Goal: Task Accomplishment & Management: Use online tool/utility

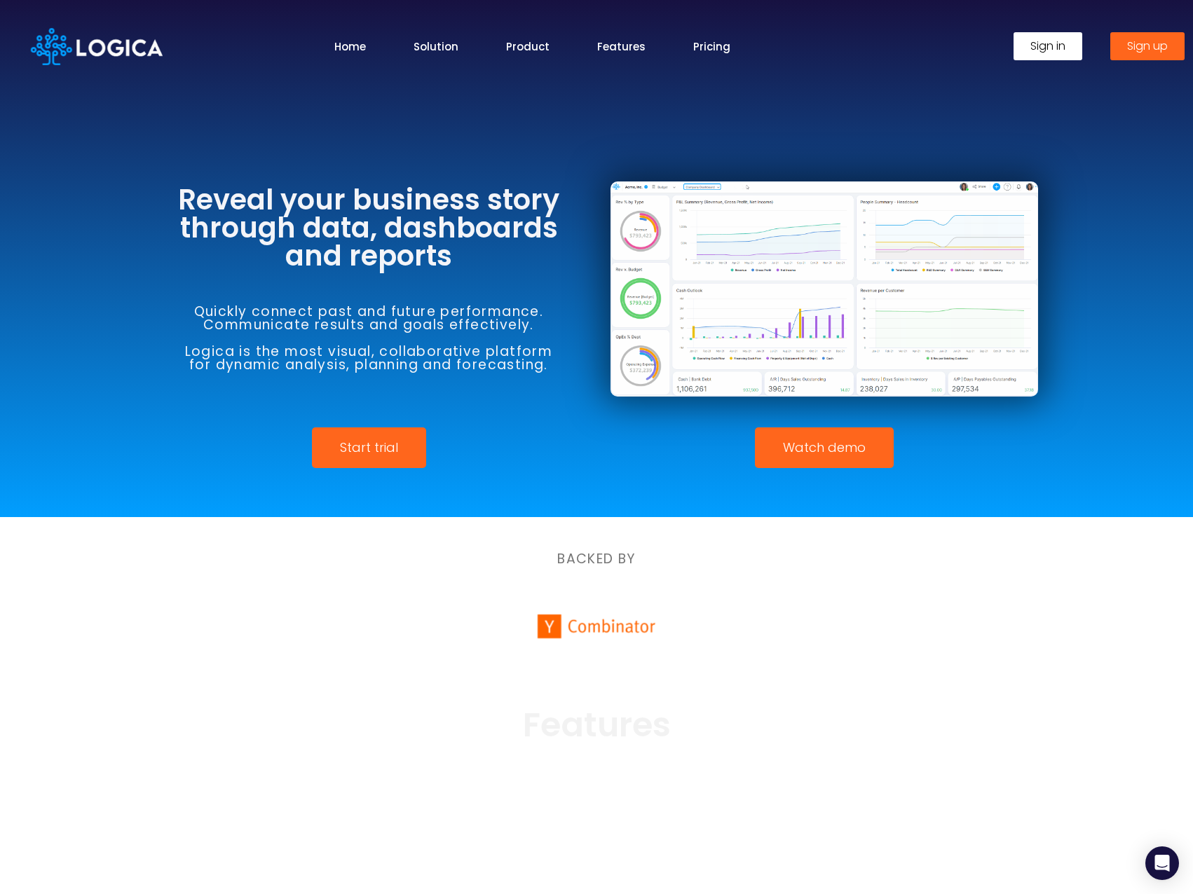
click at [1053, 48] on span "Sign in" at bounding box center [1047, 46] width 35 height 11
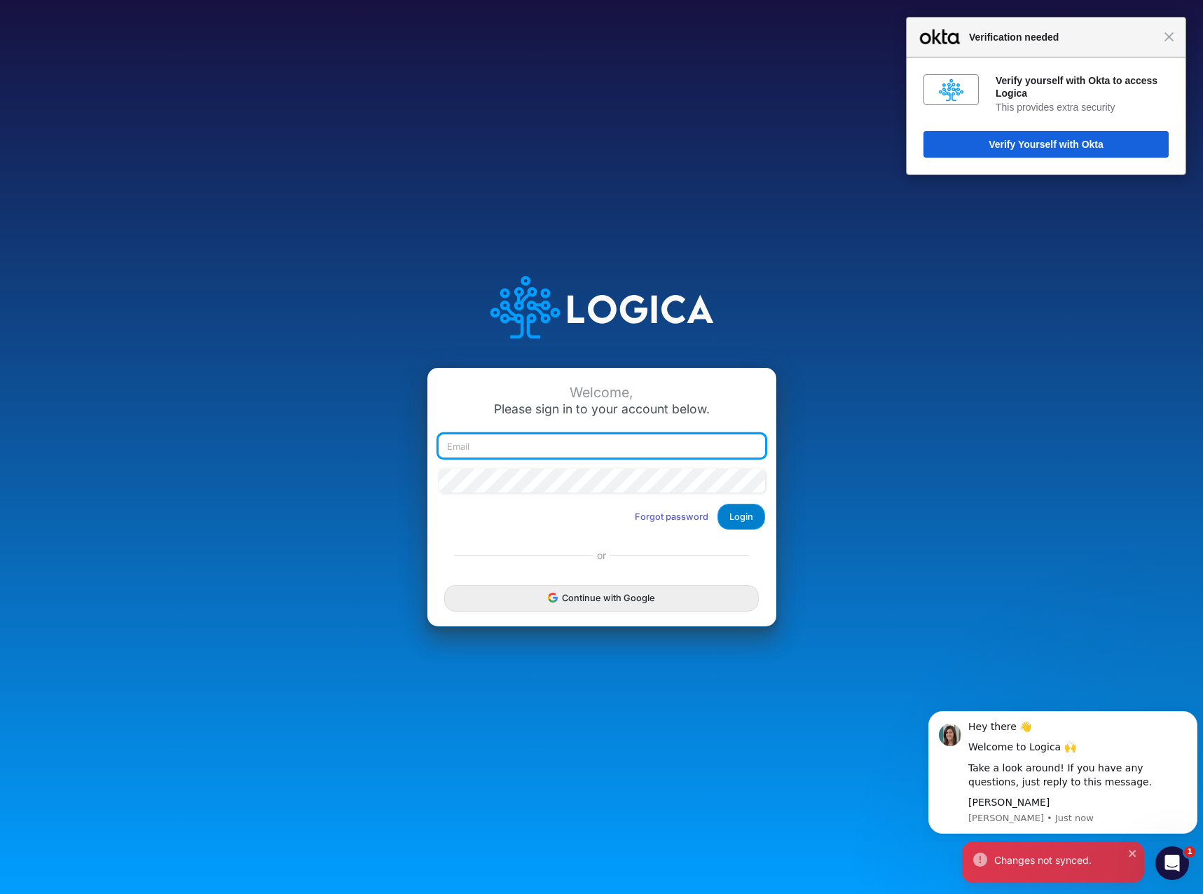
type input "nschnee@cassling.com"
click at [735, 515] on button "Login" at bounding box center [742, 517] width 48 height 26
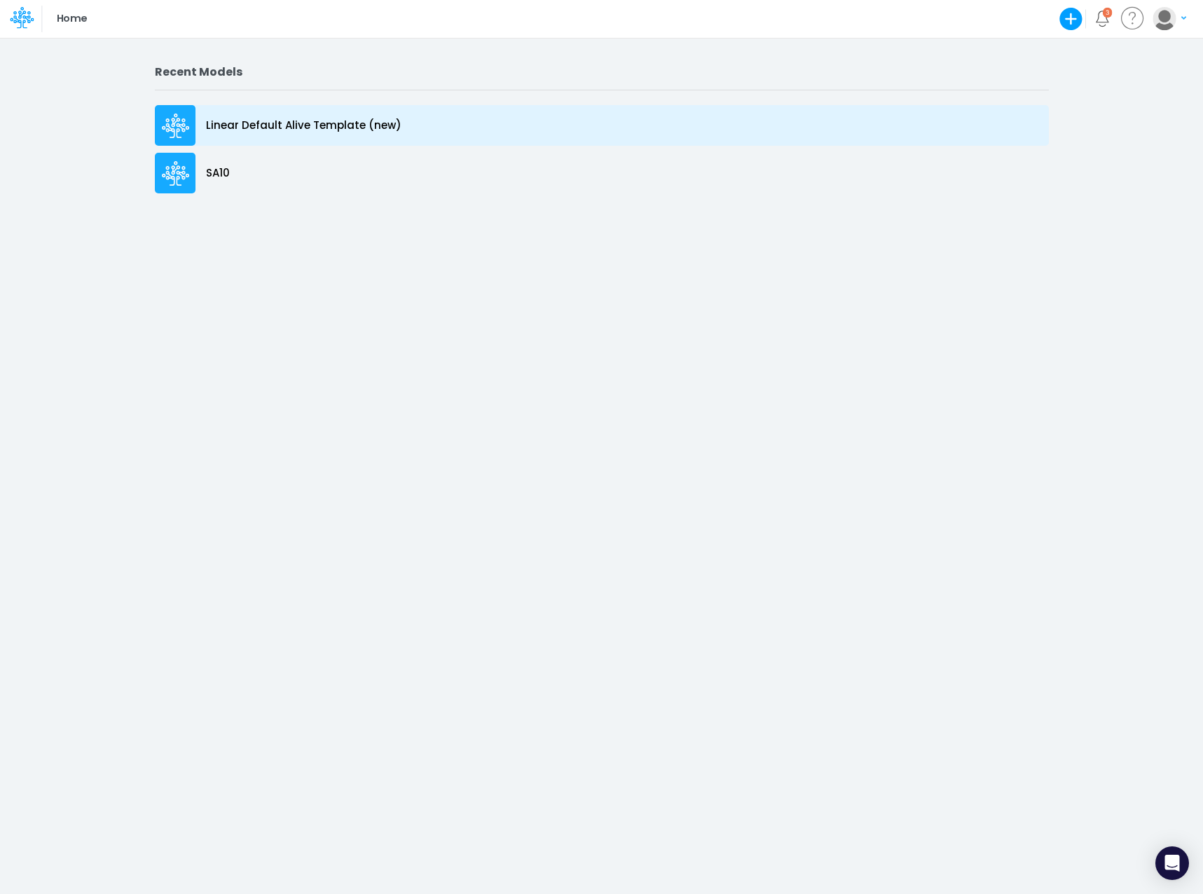
click at [191, 123] on div at bounding box center [175, 125] width 41 height 41
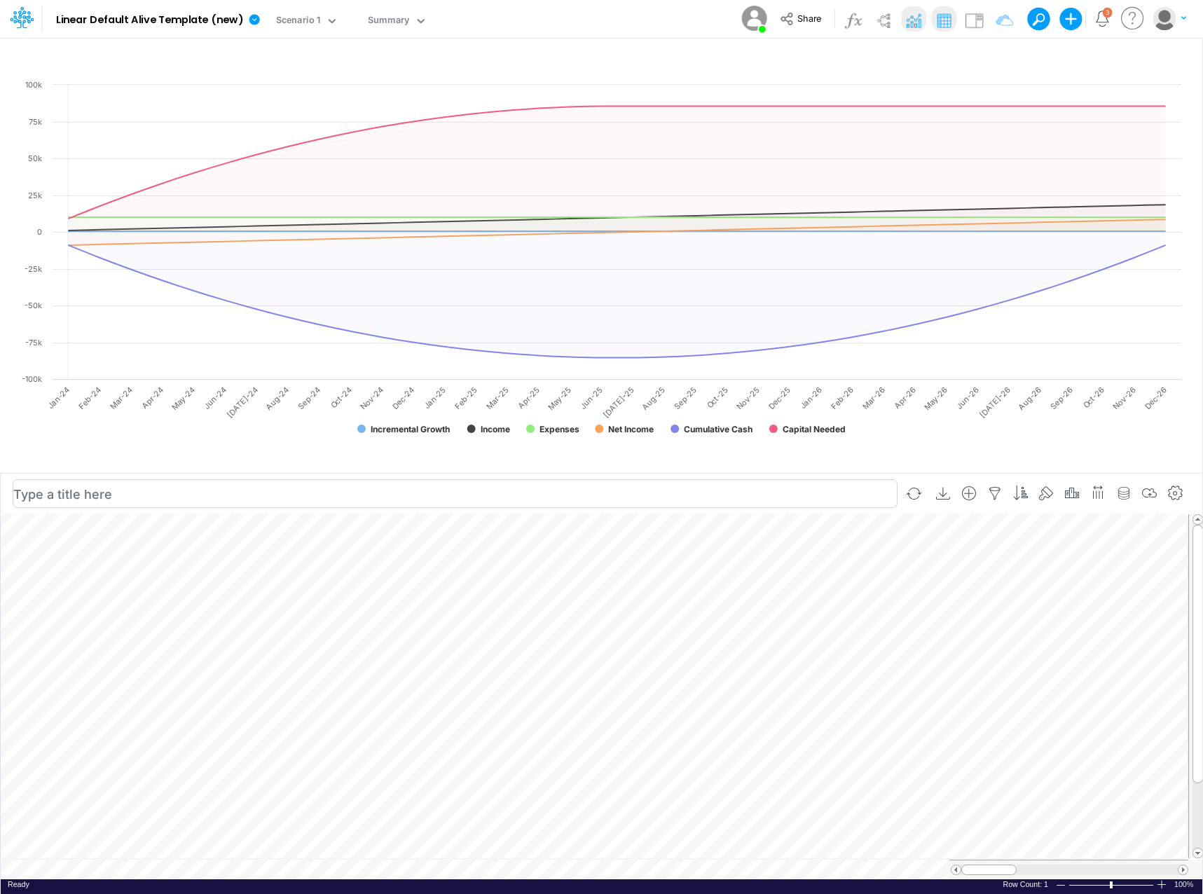
scroll to position [7, 1]
click at [130, 670] on icon "button" at bounding box center [139, 663] width 21 height 15
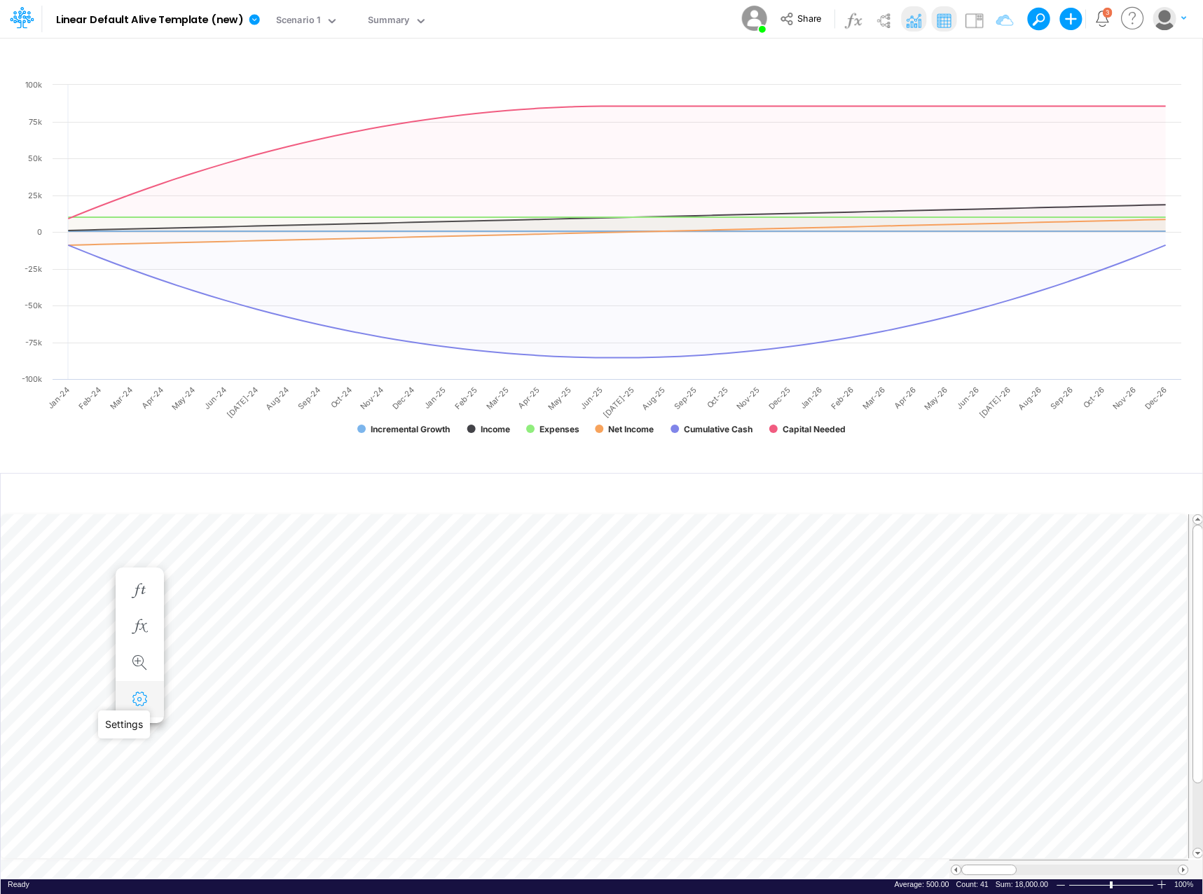
click at [139, 700] on icon "button" at bounding box center [139, 699] width 21 height 15
select select "sum"
select select "field"
select select "Number"
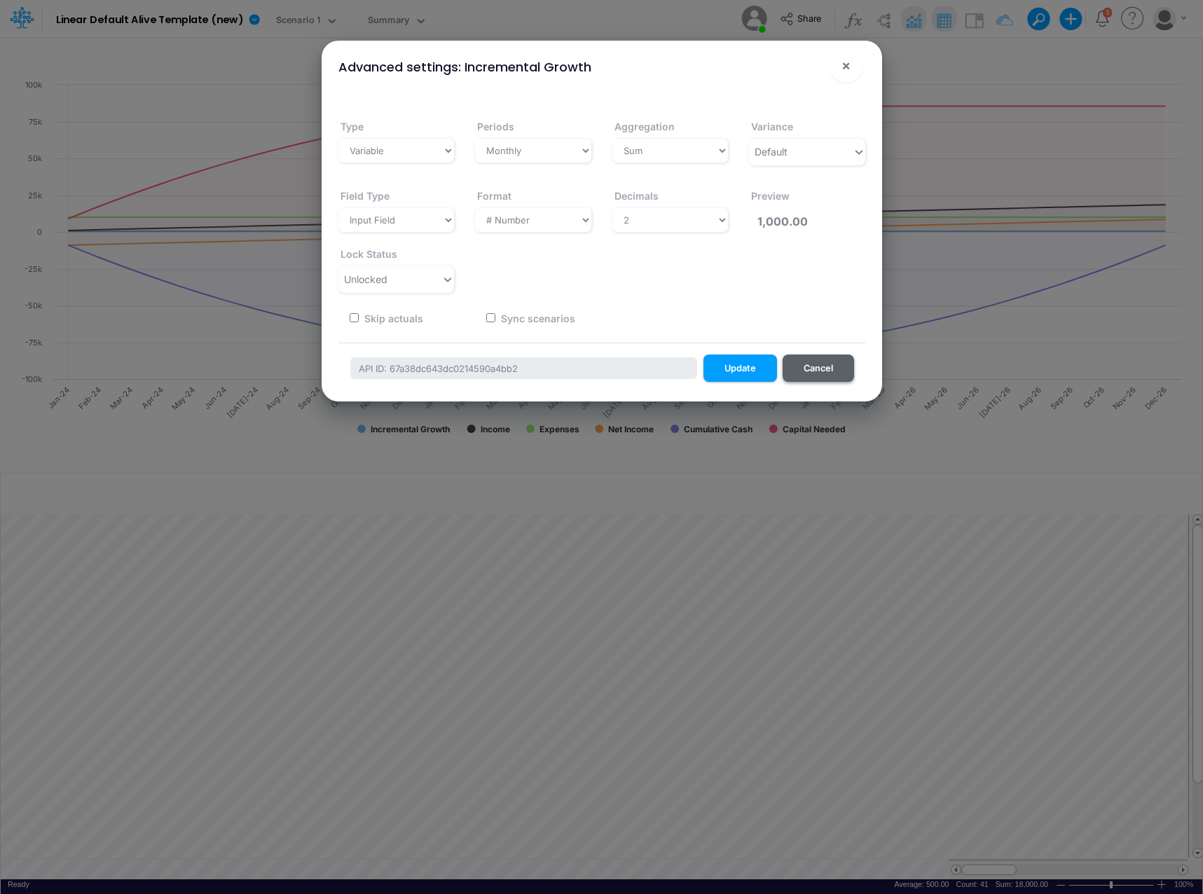
click at [814, 363] on button "Cancel" at bounding box center [818, 368] width 71 height 27
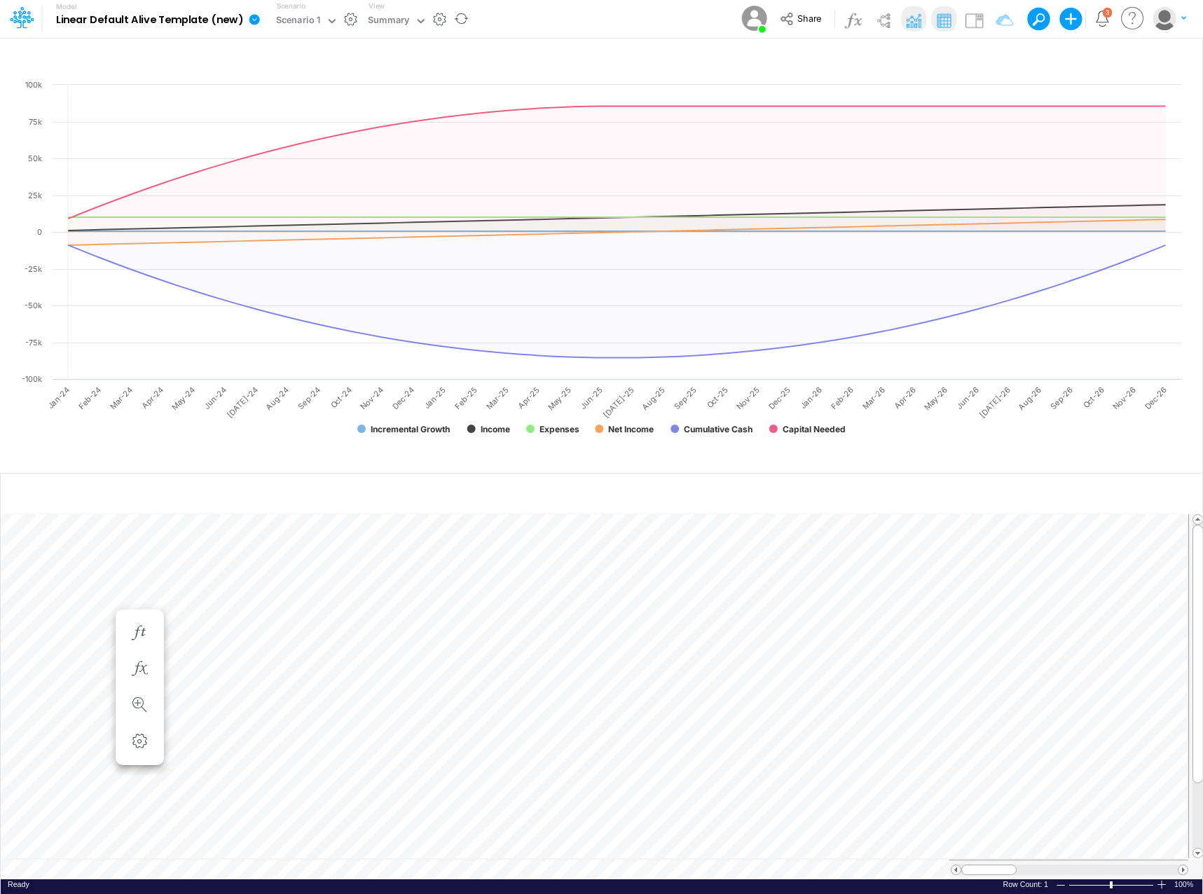
click at [250, 18] on icon at bounding box center [255, 19] width 11 height 11
click at [519, 23] on div "Model Linear Default Alive Template (new) Edit model settings Duplicate Import …" at bounding box center [601, 19] width 1083 height 38
click at [329, 22] on icon at bounding box center [332, 21] width 7 height 4
click at [495, 18] on div "Model Linear Default Alive Template (new) Edit model settings Duplicate Import …" at bounding box center [601, 19] width 1083 height 38
click at [424, 20] on icon at bounding box center [421, 21] width 13 height 13
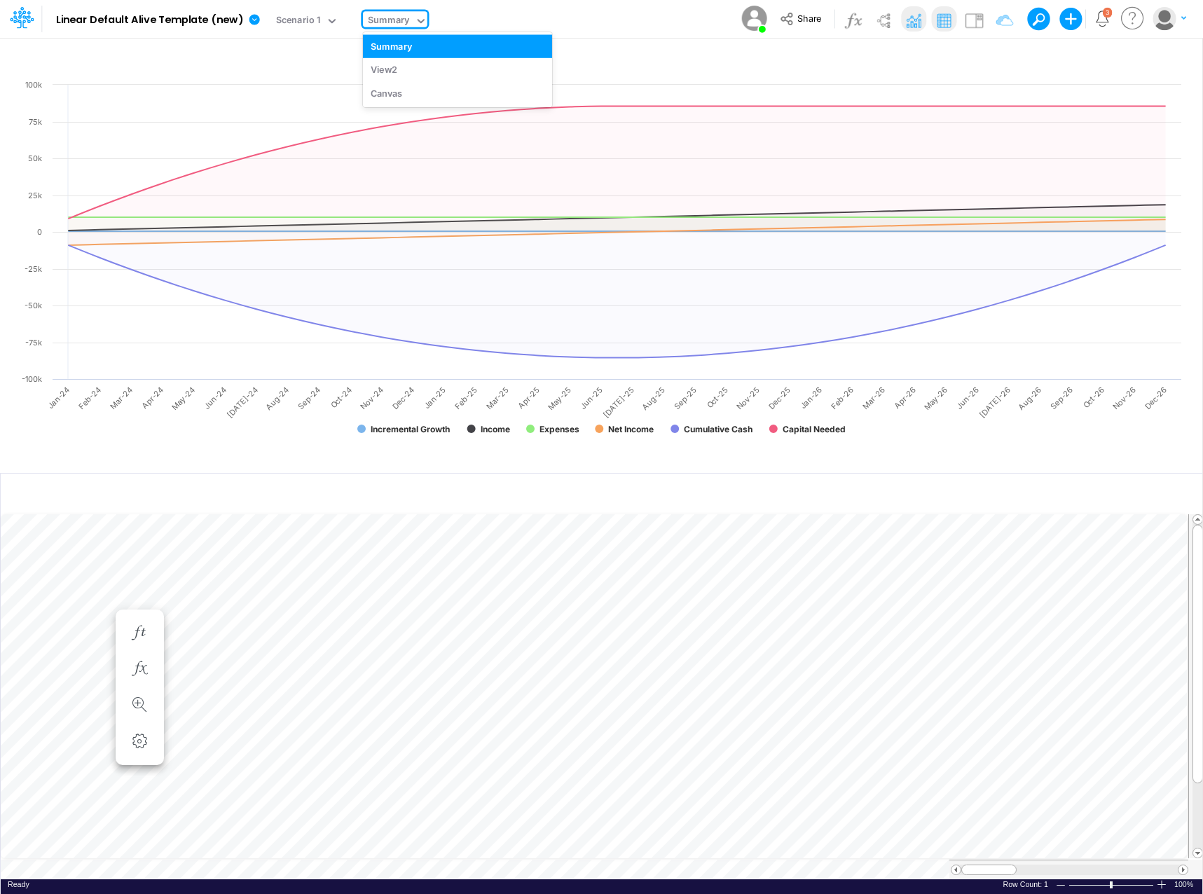
click at [562, 15] on div "Model Linear Default Alive Template (new) Edit model settings Duplicate Import …" at bounding box center [601, 19] width 1083 height 38
click at [23, 21] on icon at bounding box center [24, 24] width 5 height 8
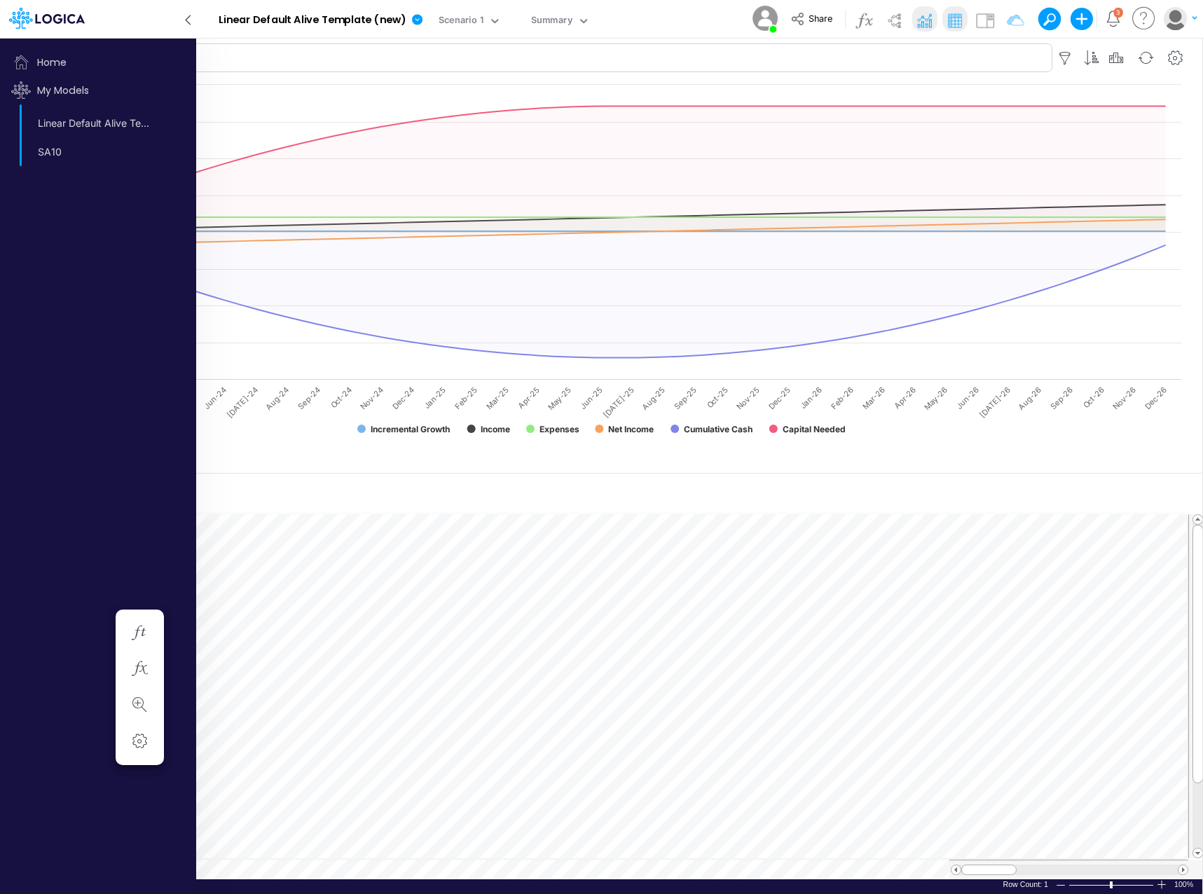
click at [318, 72] on input "text" at bounding box center [532, 57] width 1041 height 29
click at [191, 23] on icon at bounding box center [187, 20] width 15 height 25
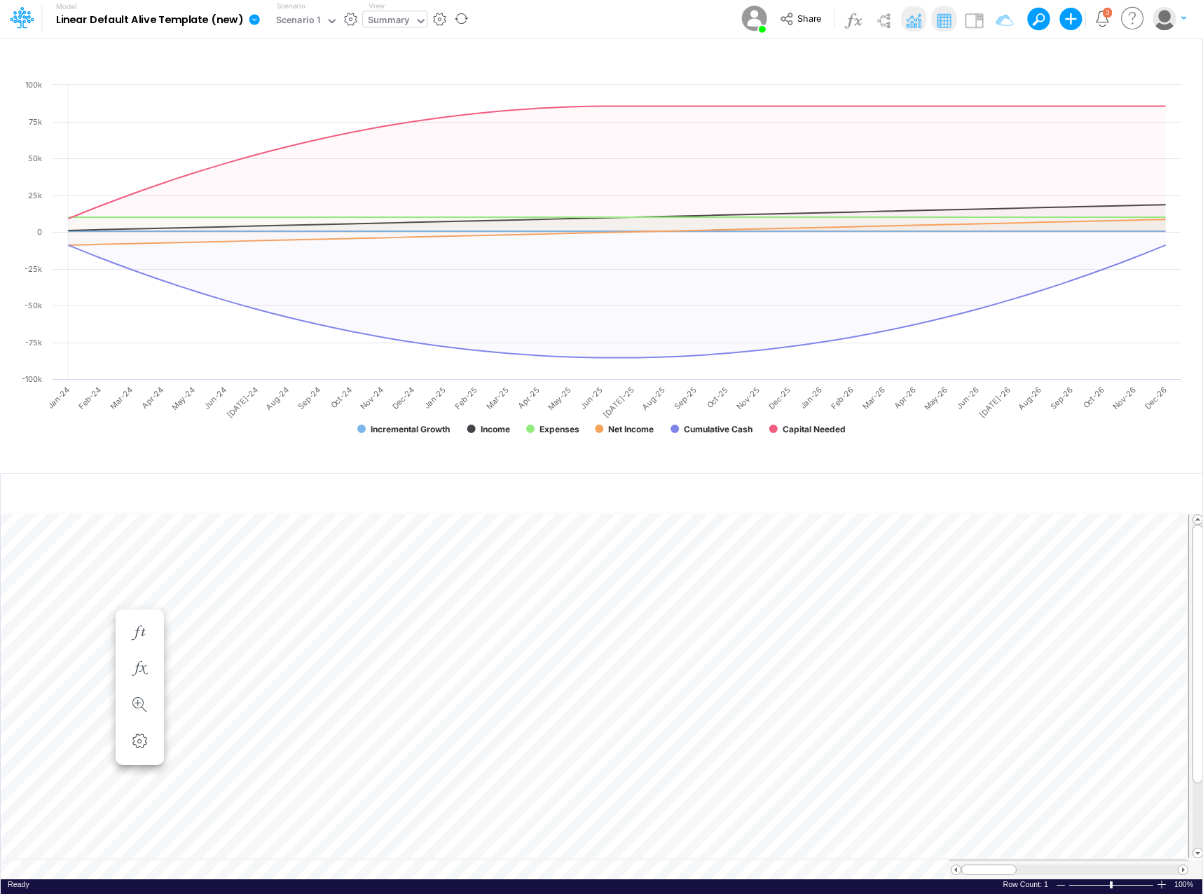
click at [415, 20] on icon at bounding box center [421, 21] width 13 height 13
click at [416, 19] on icon at bounding box center [421, 21] width 13 height 13
click at [412, 69] on div "View2" at bounding box center [457, 69] width 189 height 23
